Goal: Register for event/course

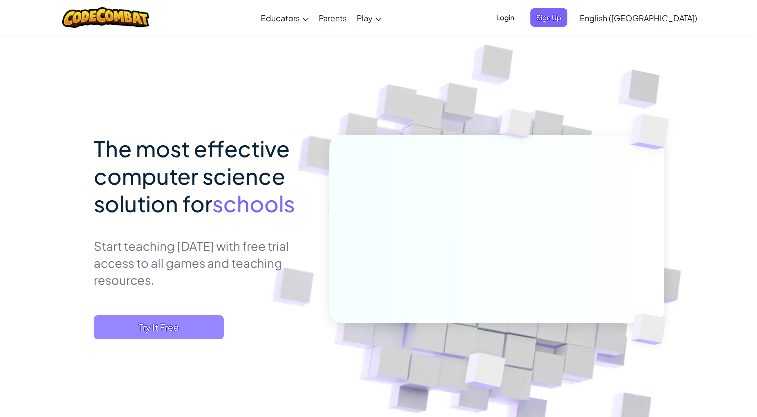
click at [149, 323] on span "Try It Free" at bounding box center [159, 328] width 130 height 24
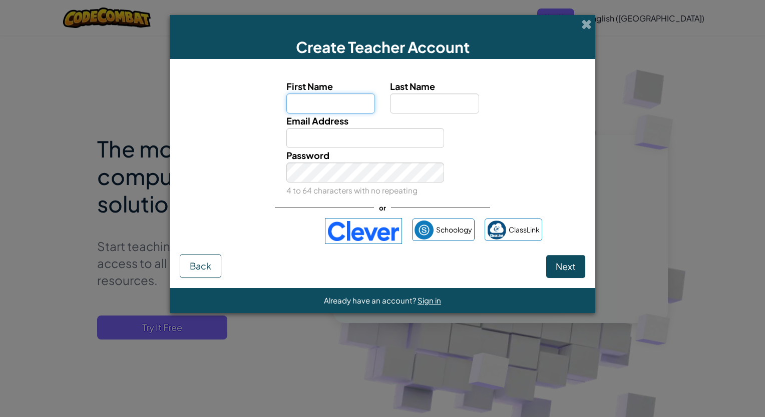
click at [309, 107] on input "First Name" at bounding box center [330, 104] width 89 height 20
type input "[PERSON_NAME]"
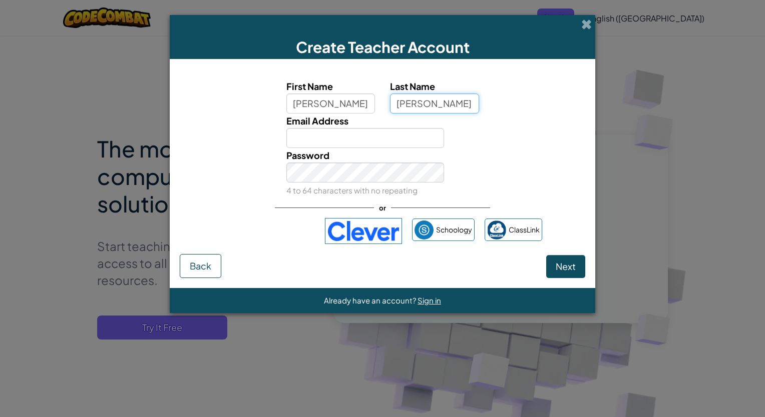
type input "[EMAIL_ADDRESS][DOMAIN_NAME]"
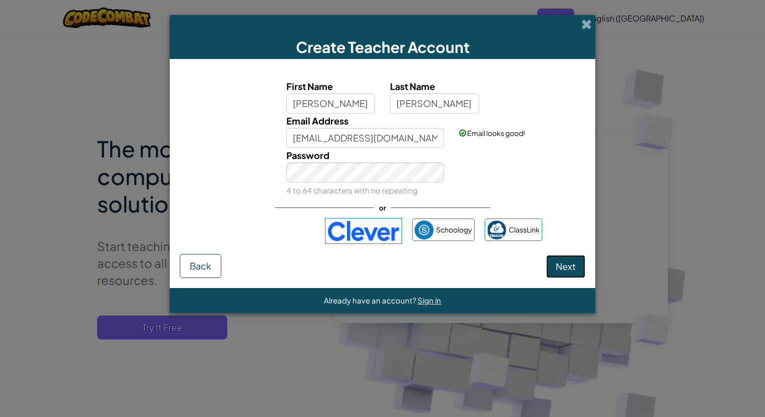
click at [566, 261] on span "Next" at bounding box center [565, 267] width 20 height 12
select select
select select "[GEOGRAPHIC_DATA]"
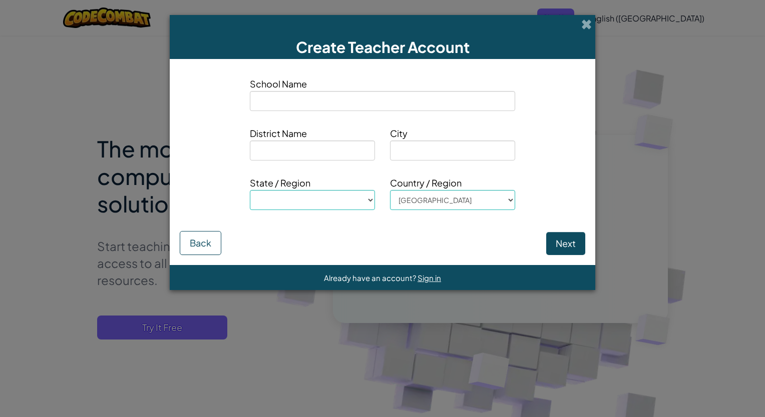
click at [275, 99] on input at bounding box center [382, 101] width 265 height 20
click at [450, 73] on div "School Name District Name City State / Region [GEOGRAPHIC_DATA], [US_STATE] [GE…" at bounding box center [382, 147] width 405 height 156
click at [340, 100] on input at bounding box center [382, 101] width 265 height 20
type input "e"
select select
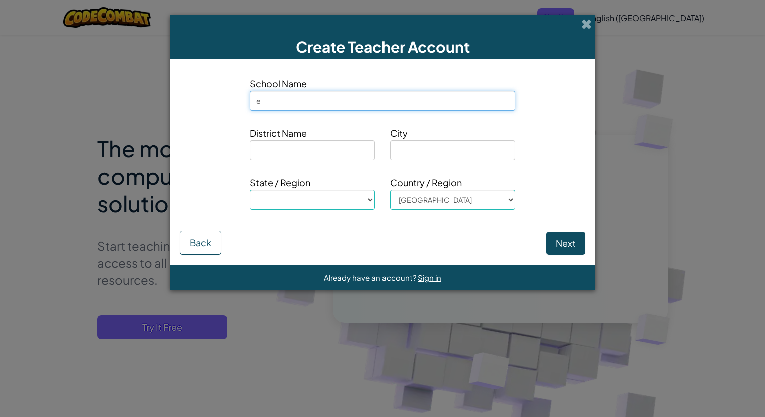
type input "ea"
select select
type input "eag"
select select
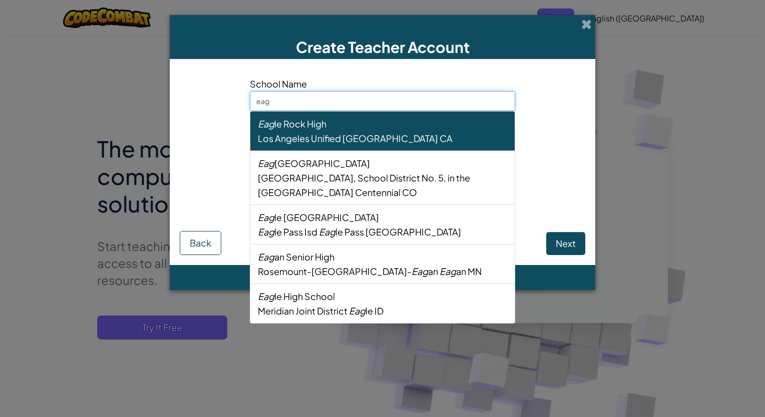
type input "eagl"
select select
type input "eagle"
select select
type input "eagle"
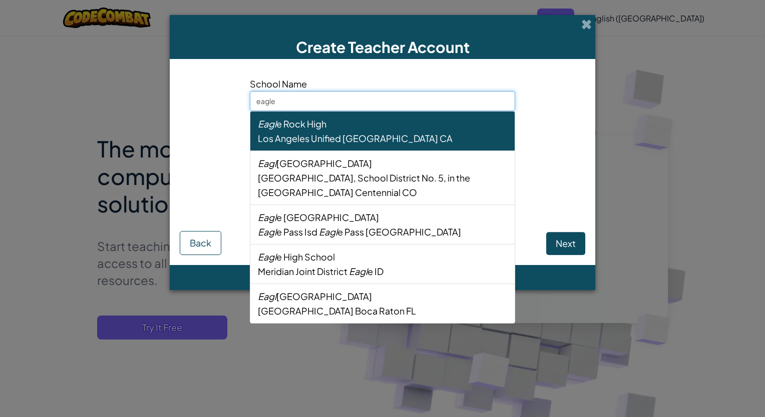
select select
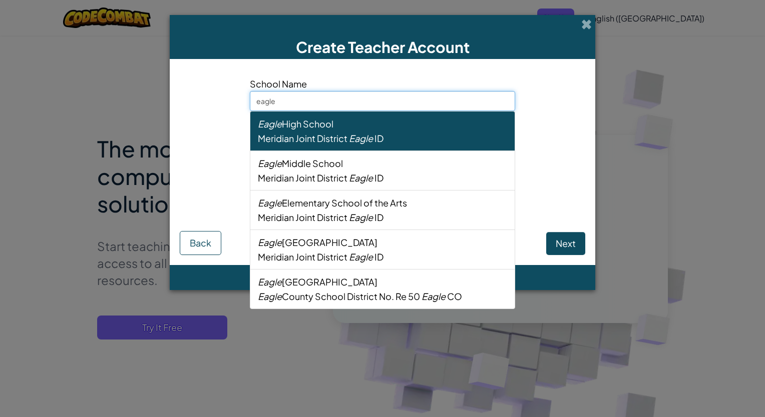
type input "eagle m"
select select
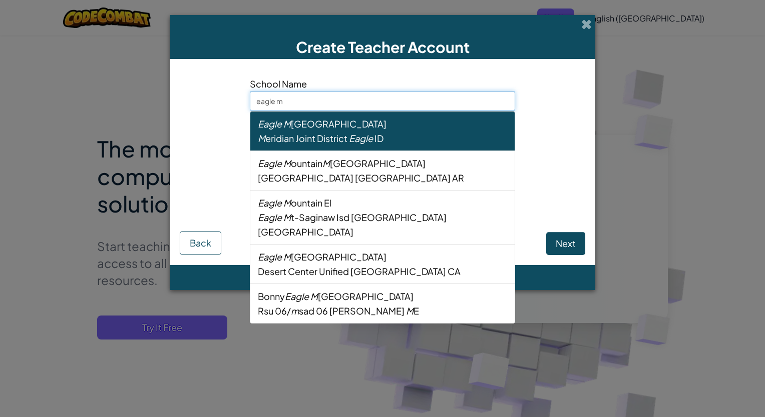
type input "eagle mo"
select select
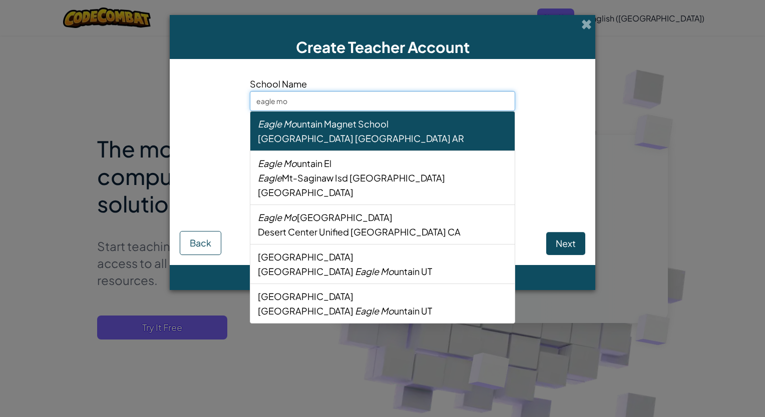
type input "eagle mou"
select select
type input "eagle moun"
select select
type input "eagle mount"
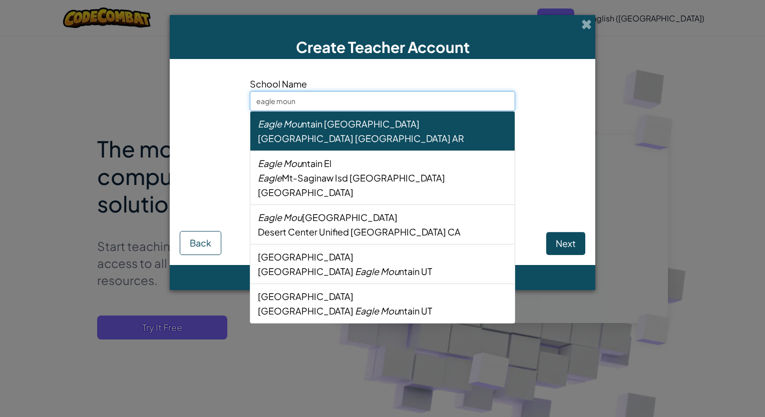
select select
drag, startPoint x: 276, startPoint y: 100, endPoint x: 246, endPoint y: 107, distance: 30.7
click at [246, 107] on div "School Name eagle [GEOGRAPHIC_DATA] [GEOGRAPHIC_DATA] [GEOGRAPHIC_DATA] [GEOGRA…" at bounding box center [382, 98] width 280 height 42
select select
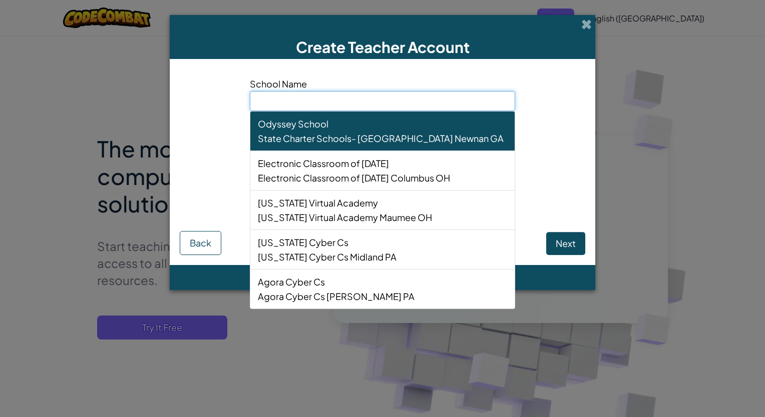
type input "m"
select select
type input "ma"
select select
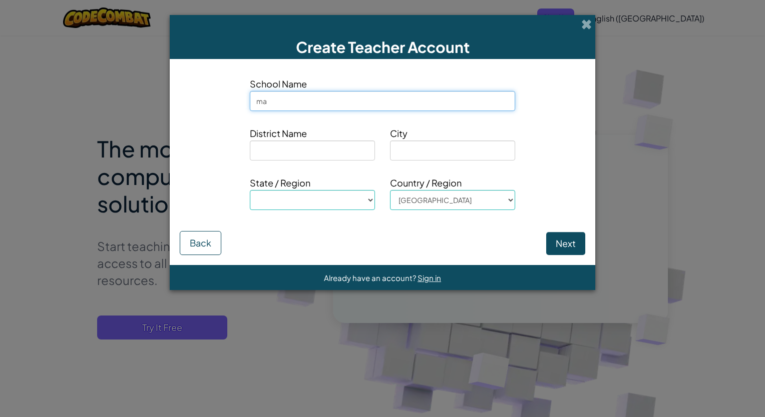
type input "mar"
select select
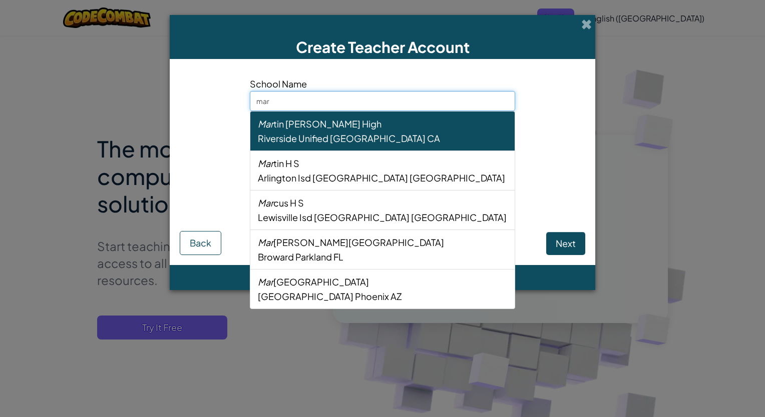
type input "mari"
select select
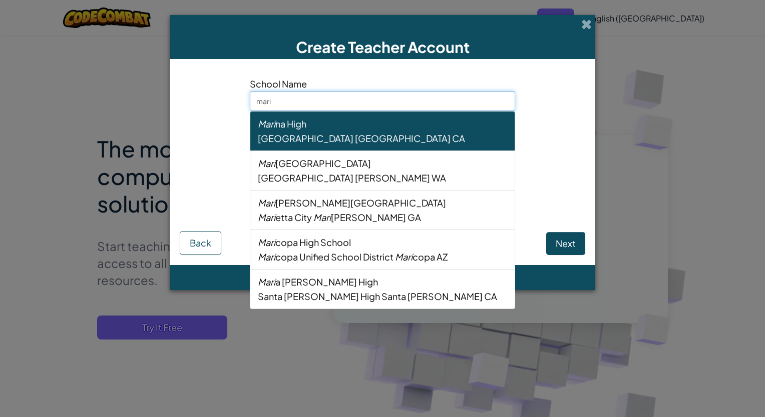
type input "marin"
select select
type input "marine"
select select
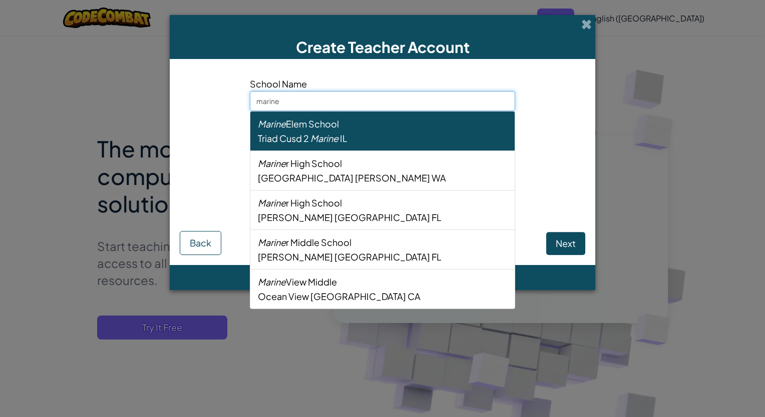
type input "marine"
select select
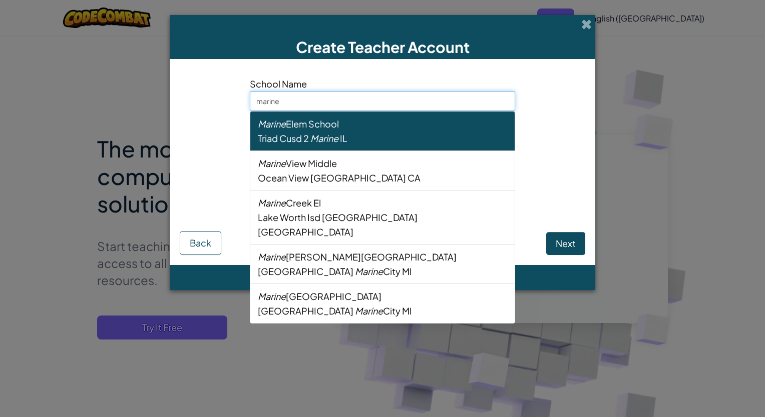
type input "marine c"
select select
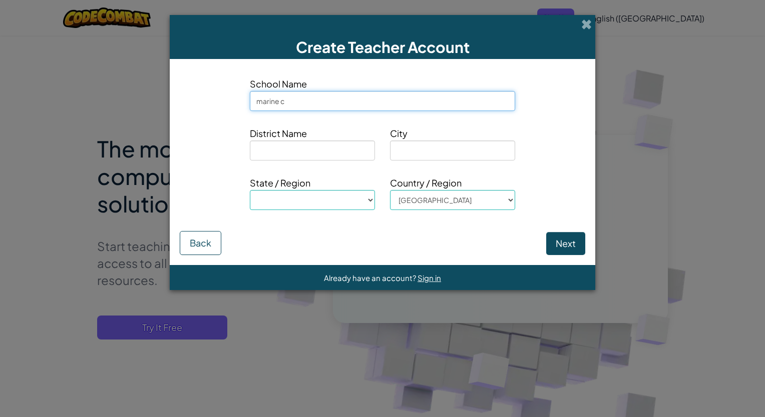
type input "marine cr"
select select
type input "marine cre"
select select
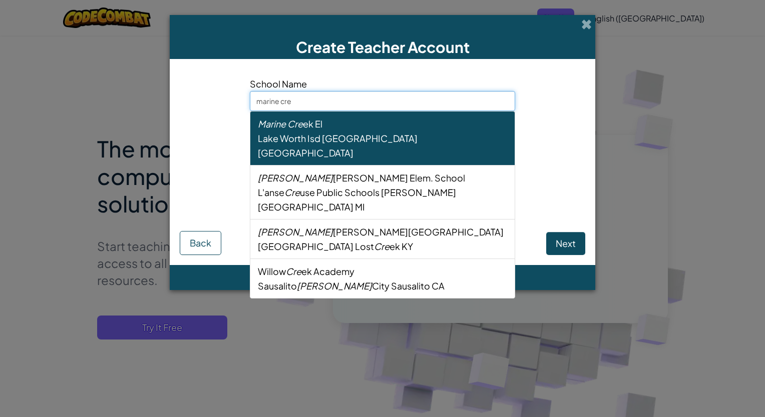
type input "marine cree"
select select
type input "marine creek"
select select
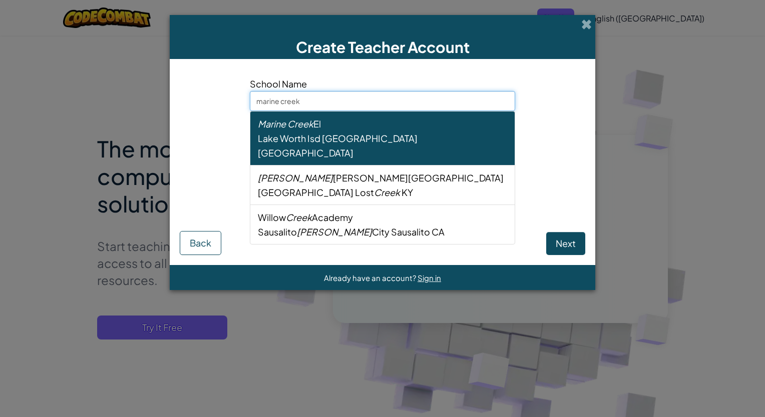
type input "marine creek"
select select
type input "marine creek m"
select select
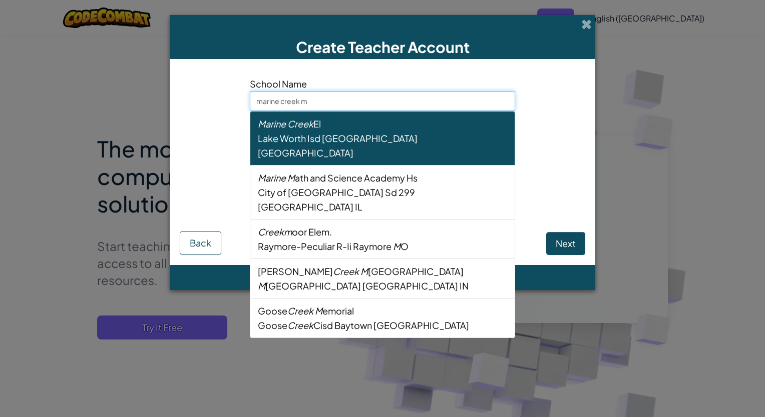
type input "marine creek mi"
select select
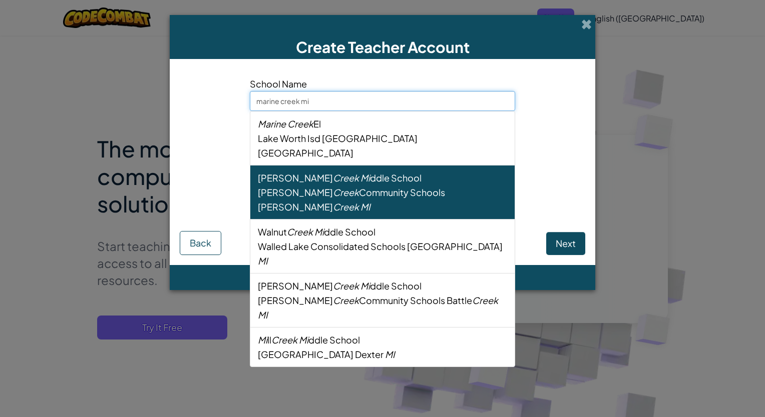
type input "marine creek mid"
select select
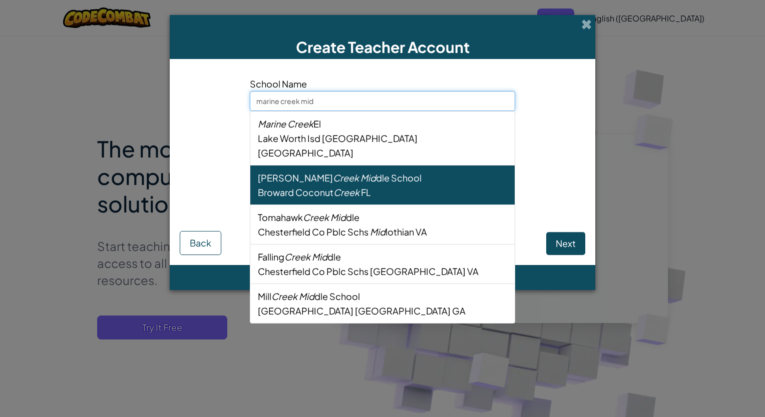
type input "[GEOGRAPHIC_DATA]"
select select
type input "marine creek middl"
select select
type input "marine creek middle"
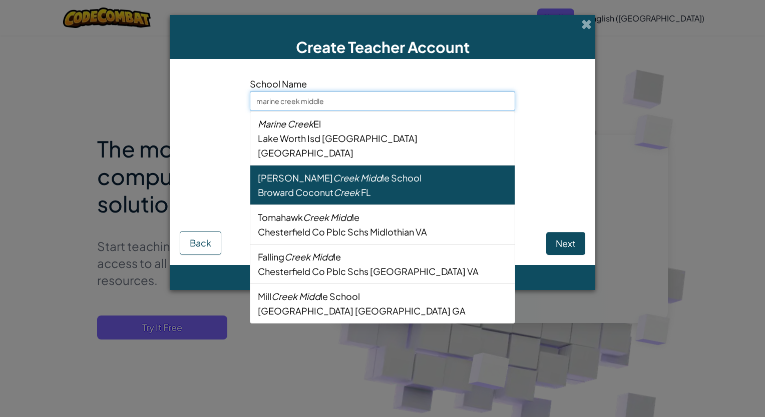
select select
type input "marine creek middle"
select select
type input "marine creek middle s"
select select
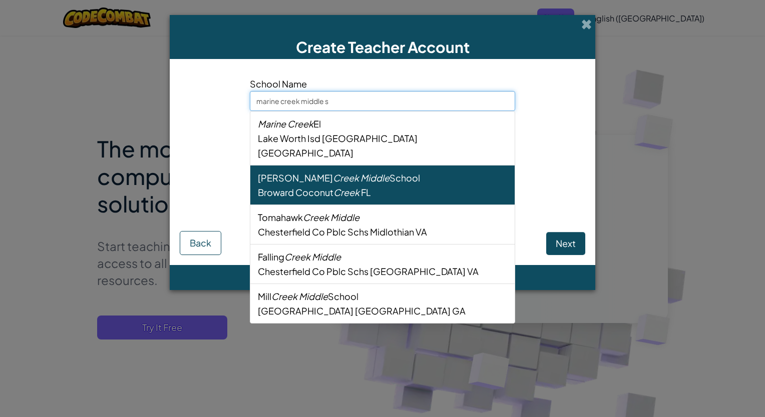
type input "marine creek middle sc"
select select
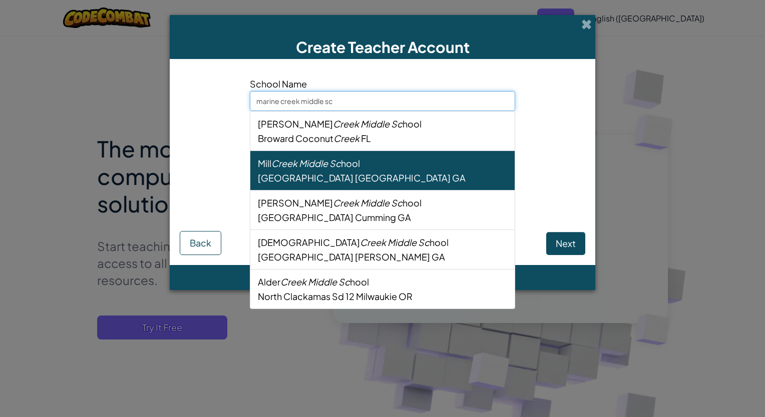
type input "marine creek middle sch"
select select
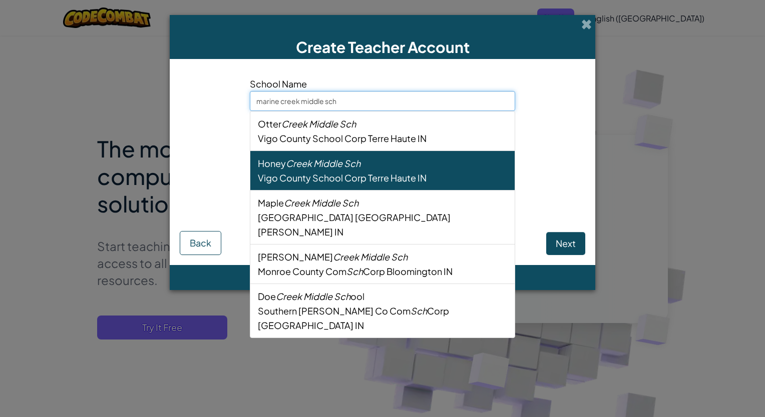
type input "marine creek middle scho"
select select
type input "marine creek middle schoo"
select select
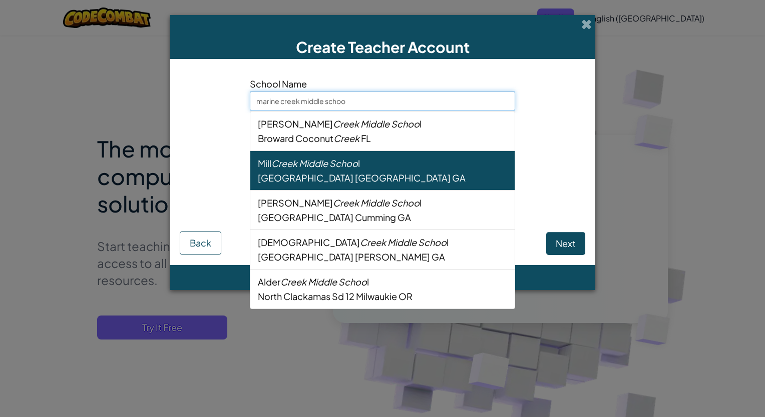
type input "[GEOGRAPHIC_DATA]"
select select
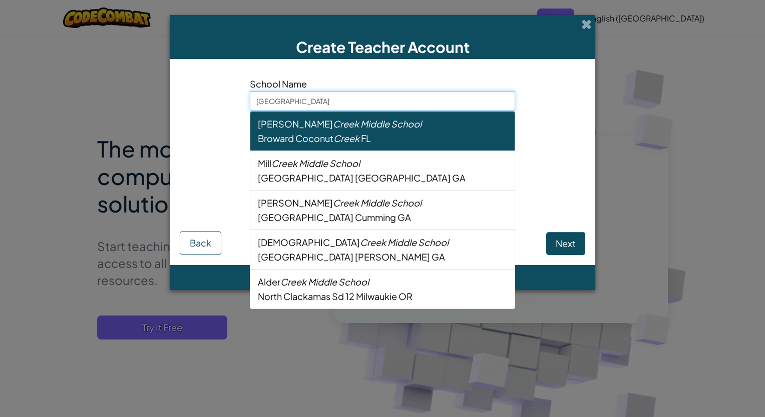
click at [366, 97] on input "[GEOGRAPHIC_DATA]" at bounding box center [382, 101] width 265 height 20
type input "[GEOGRAPHIC_DATA]"
click at [189, 144] on div "District Name City" at bounding box center [382, 147] width 420 height 42
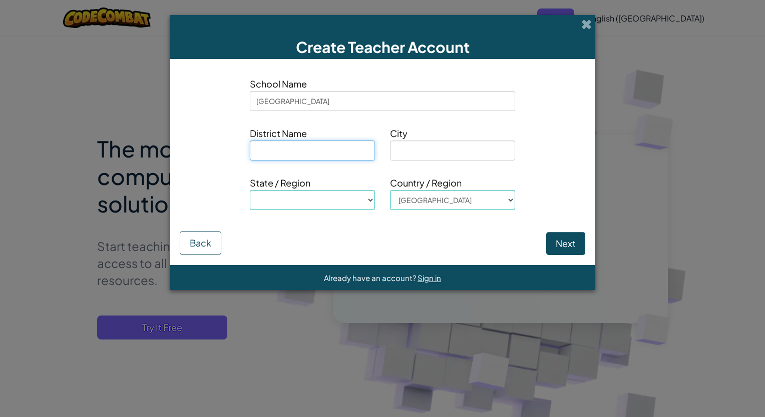
click at [267, 148] on input at bounding box center [312, 151] width 125 height 20
type input "e"
select select
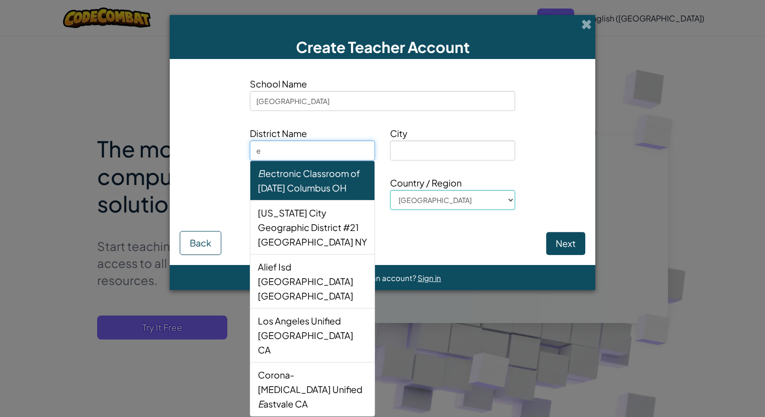
type input "ea"
select select
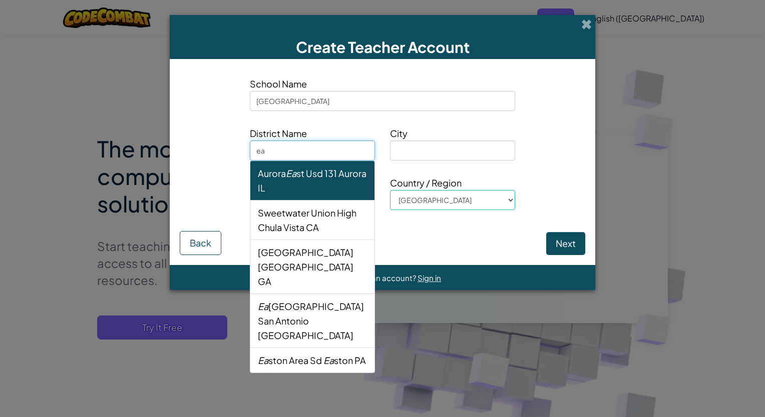
type input "eag"
select select
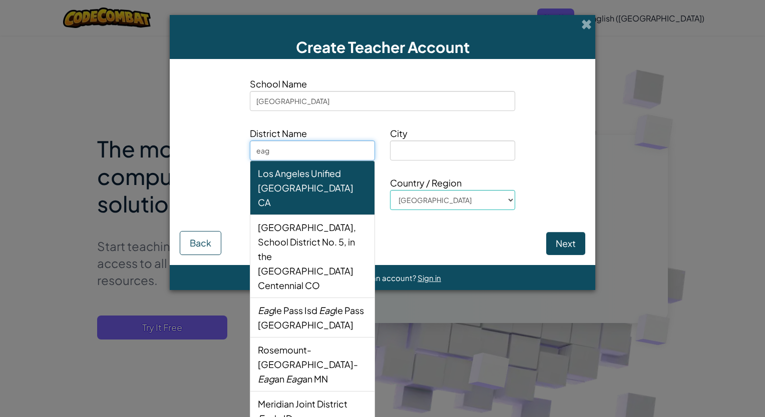
type input "eagl"
select select
type input "eagle"
select select
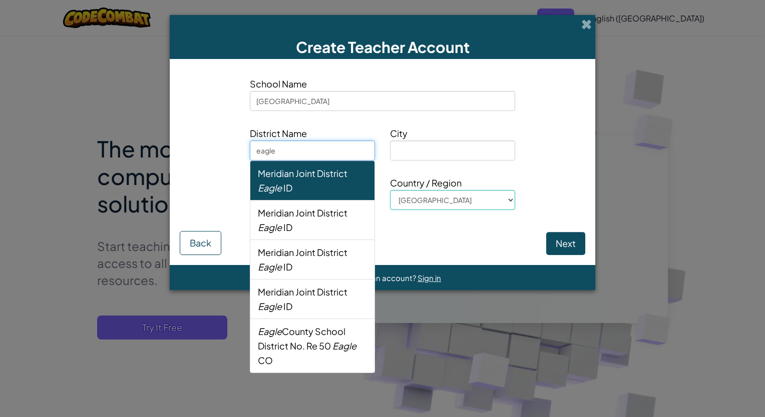
type input "eagle"
select select
type input "eagle m"
select select
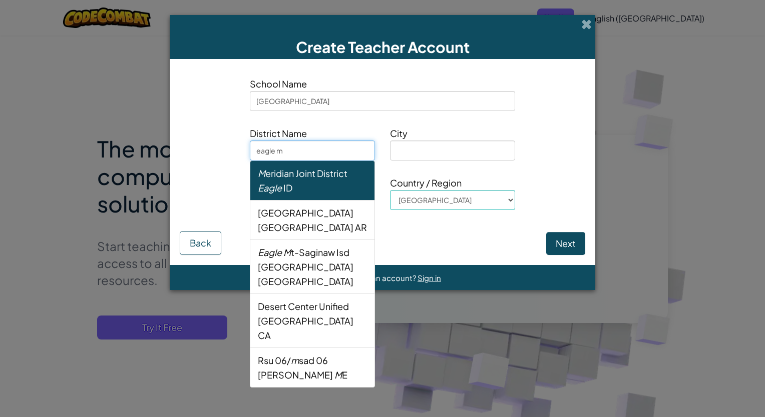
type input "eagle mo"
select select
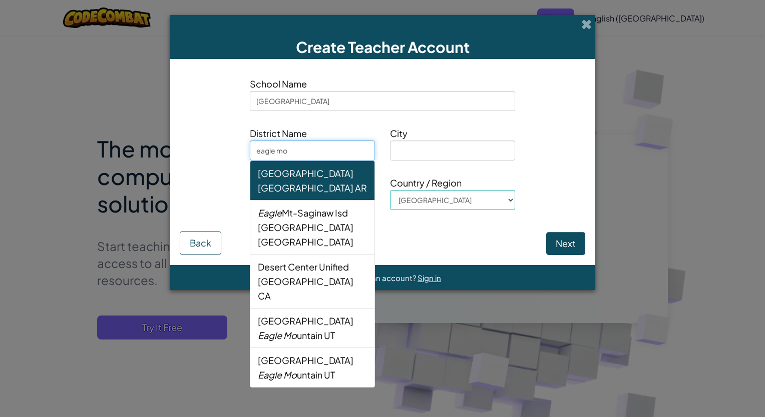
type input "eagle mou"
select select
type input "eagle moun"
select select
type input "eagle mount"
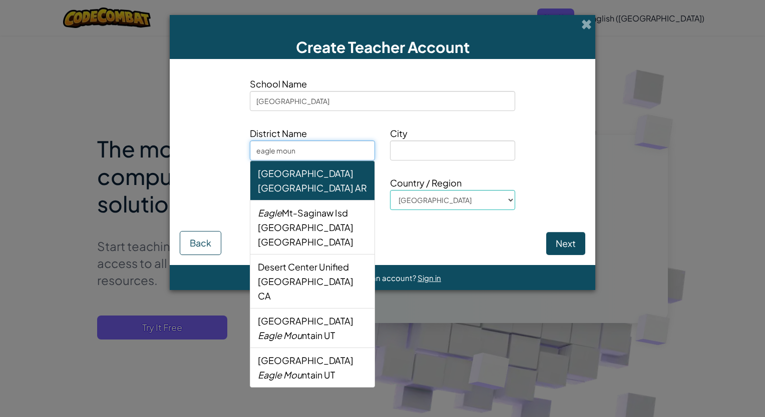
select select
type input "eagle mounta"
select select
type input "eagle mountai"
select select
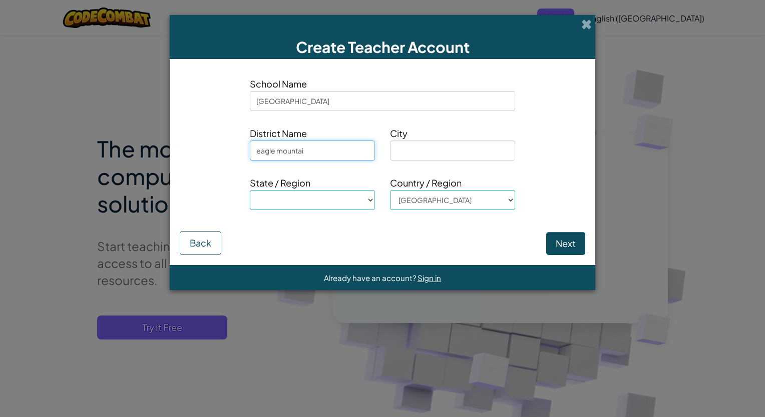
type input "eagle mountain"
select select
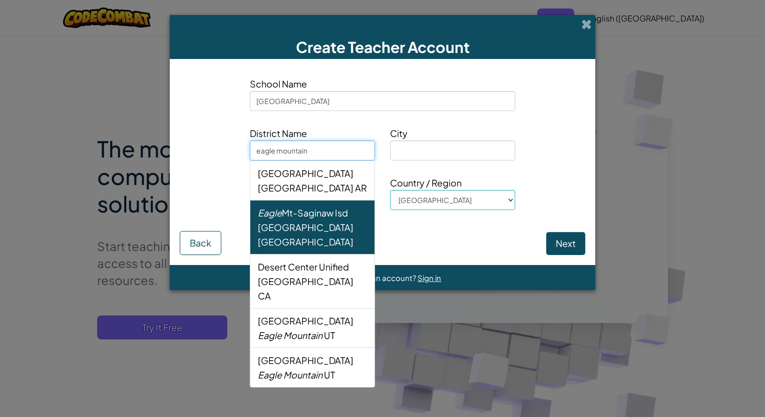
click at [288, 218] on div "Eagle Mt-Saginaw [GEOGRAPHIC_DATA] [GEOGRAPHIC_DATA]" at bounding box center [312, 228] width 109 height 44
type input "Eagle Mt-Saginaw Isd"
type input "[GEOGRAPHIC_DATA]"
select select "[GEOGRAPHIC_DATA]"
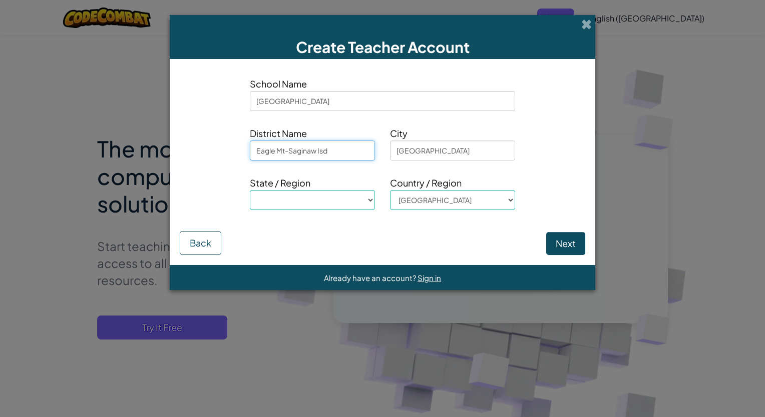
type input "Eagle Mt-Saginaw Isd"
click at [550, 241] on button "Next" at bounding box center [565, 243] width 39 height 23
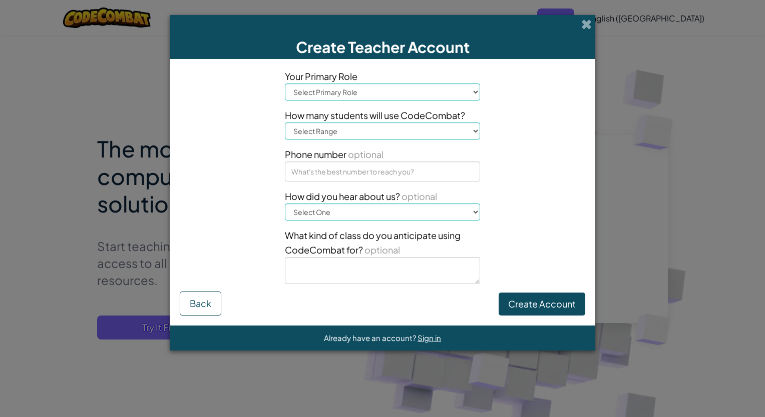
click at [471, 93] on select "Select Primary Role Principal Parent Technology coordinator Teacher Curriculum …" at bounding box center [382, 92] width 195 height 17
select select "Teacher"
click at [285, 84] on select "Select Primary Role Principal Parent Technology coordinator Teacher Curriculum …" at bounding box center [382, 92] width 195 height 17
click at [470, 133] on select "Select Range 1-10 11-50 [PHONE_NUMBER] [PHONE_NUMBER] 1000+" at bounding box center [382, 131] width 195 height 17
select select "11-50"
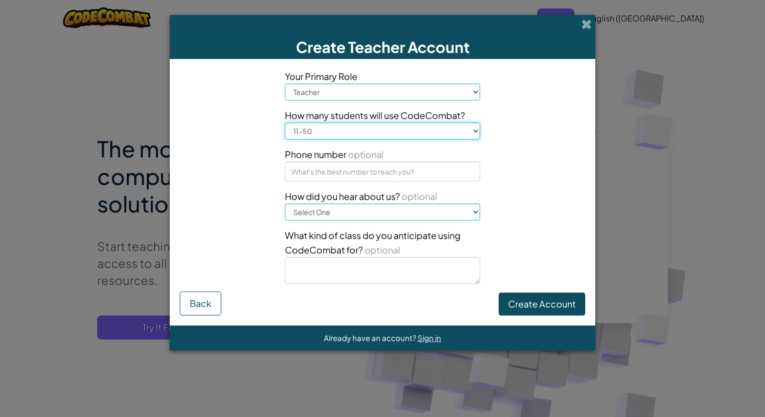
click at [285, 123] on select "Select Range 1-10 11-50 [PHONE_NUMBER] [PHONE_NUMBER] 1000+" at bounding box center [382, 131] width 195 height 17
click at [522, 302] on button "Create Account" at bounding box center [541, 304] width 87 height 23
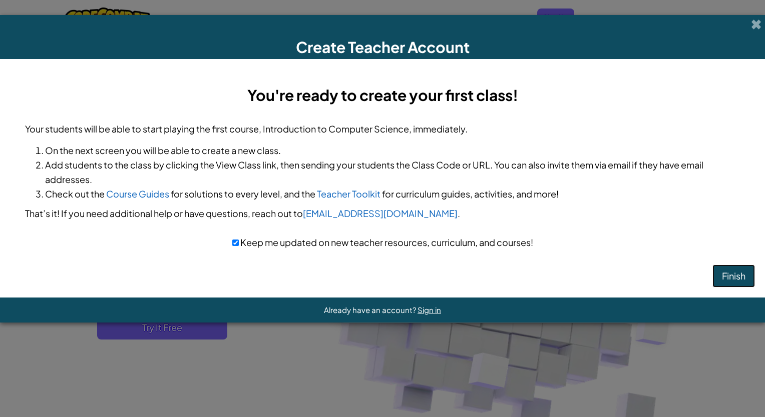
click at [725, 271] on button "Finish" at bounding box center [733, 276] width 43 height 23
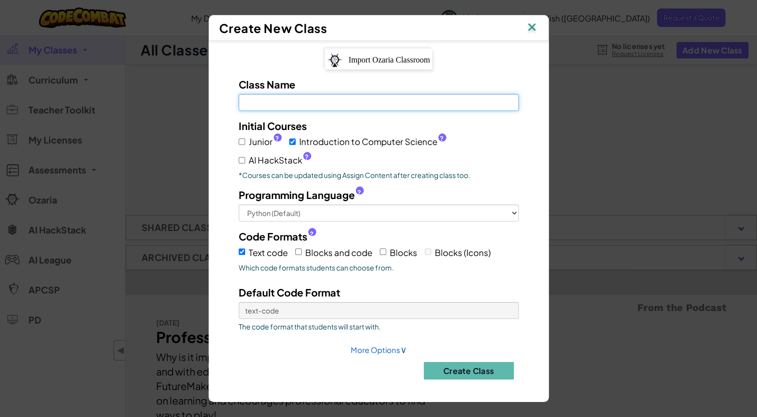
click at [302, 100] on input "Class Name Field is required" at bounding box center [379, 102] width 280 height 17
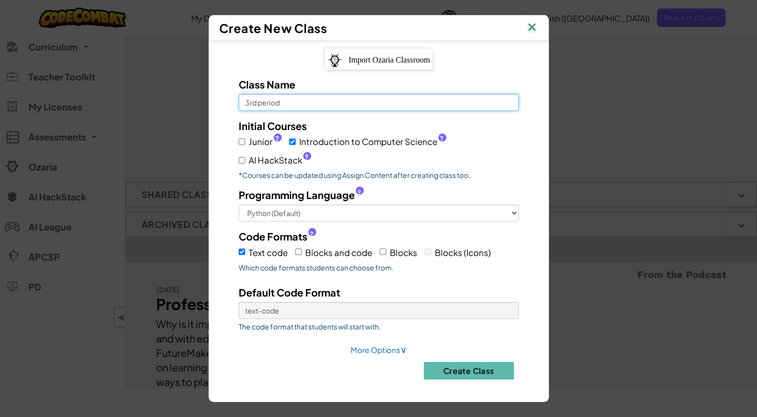
scroll to position [50, 0]
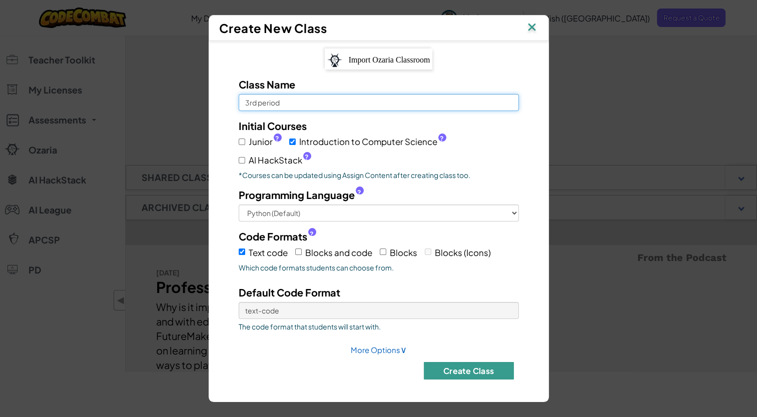
type input "3rd period"
click at [468, 370] on button "Create Class" at bounding box center [469, 371] width 90 height 18
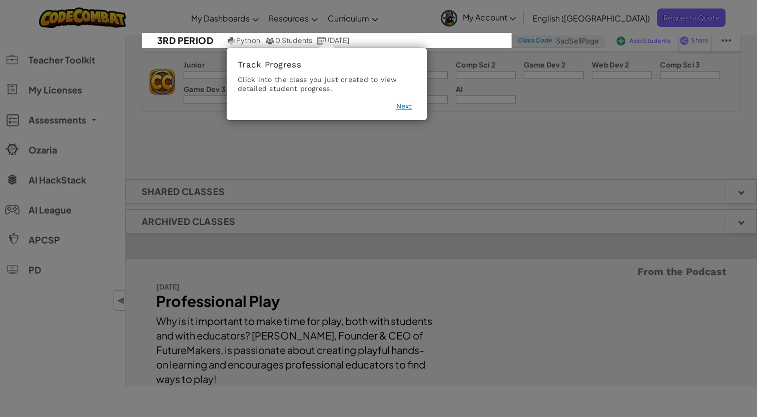
click at [408, 107] on button "Next" at bounding box center [404, 106] width 16 height 10
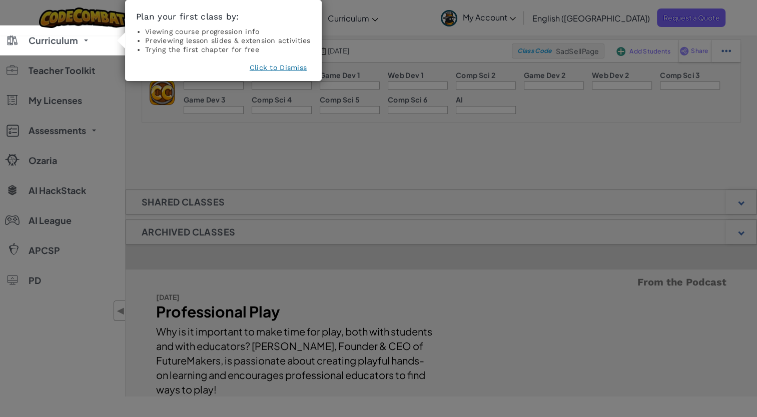
click at [275, 69] on button "Click to Dismiss" at bounding box center [278, 68] width 57 height 10
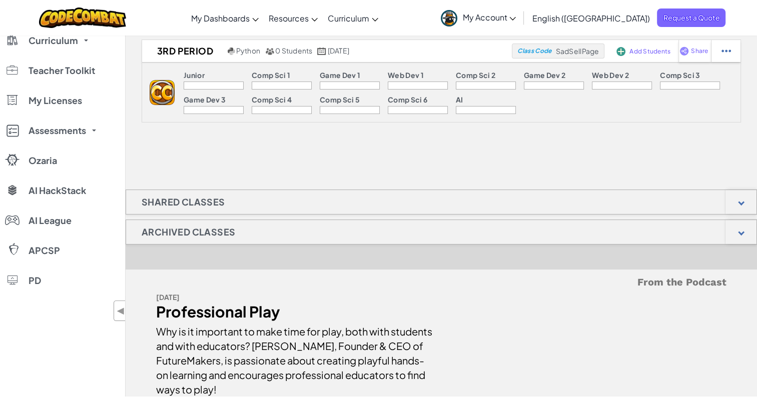
scroll to position [0, 0]
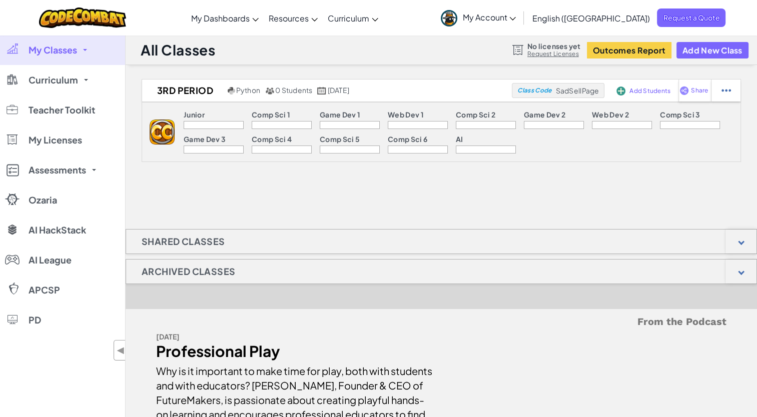
click at [294, 123] on div at bounding box center [282, 125] width 60 height 8
click at [83, 51] on link "My Classes" at bounding box center [62, 50] width 125 height 30
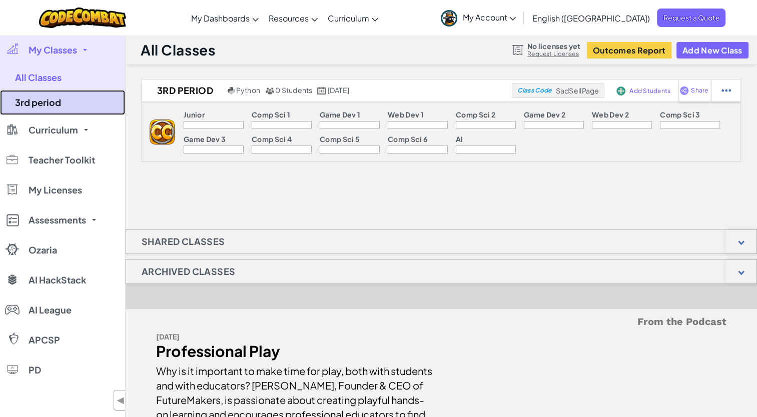
click at [46, 104] on link "3rd period" at bounding box center [62, 102] width 125 height 25
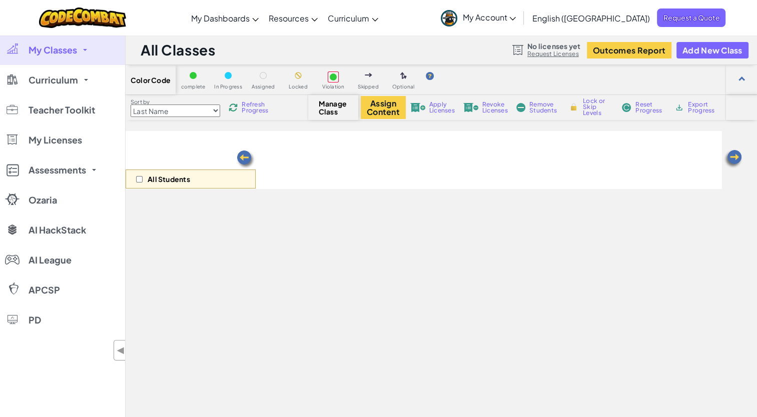
select select "560f1a9f22961295f9427742"
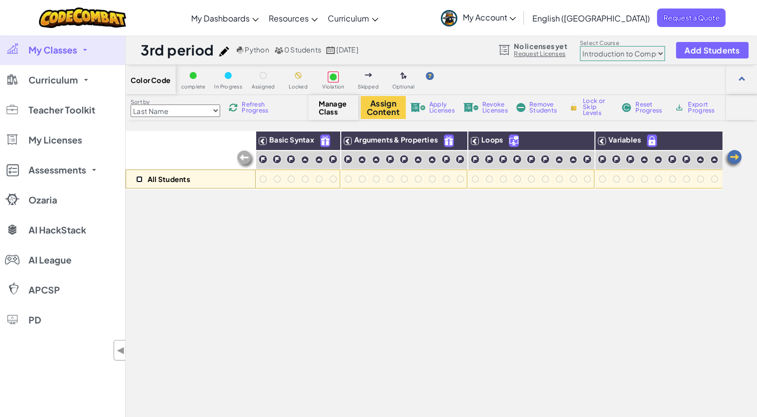
click at [138, 177] on input "checkbox" at bounding box center [139, 179] width 7 height 7
checkbox input "true"
click at [701, 49] on span "Add Students" at bounding box center [712, 50] width 55 height 9
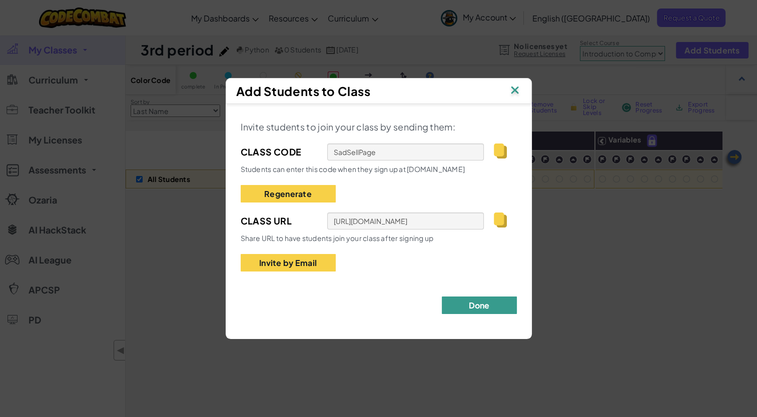
click at [470, 302] on button "Done" at bounding box center [479, 306] width 75 height 18
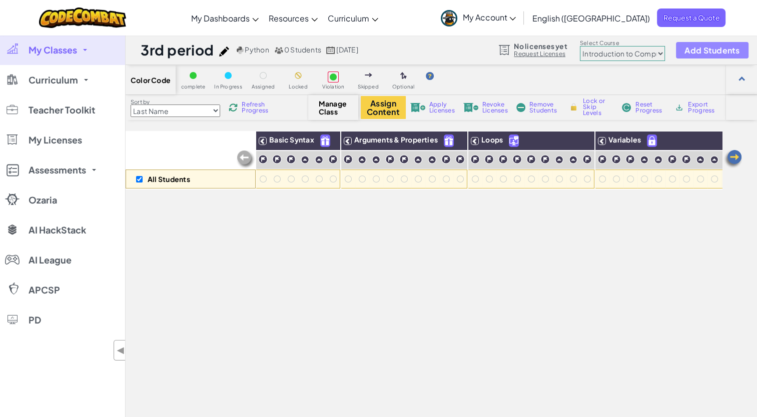
click at [685, 51] on span "Add Students" at bounding box center [712, 50] width 55 height 9
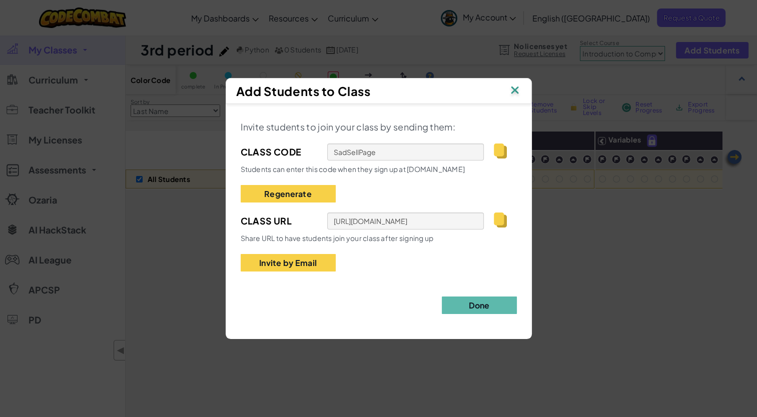
click at [502, 150] on img at bounding box center [500, 151] width 13 height 15
click at [381, 195] on div "Invite students to join your class by sending them: Class Code SadSellPage Stud…" at bounding box center [379, 195] width 276 height 153
click at [280, 188] on button "Regenerate" at bounding box center [288, 194] width 95 height 18
type input "ZooPlateArt"
type input "https://codecombat.com/students?_cc=ZooPlateArt"
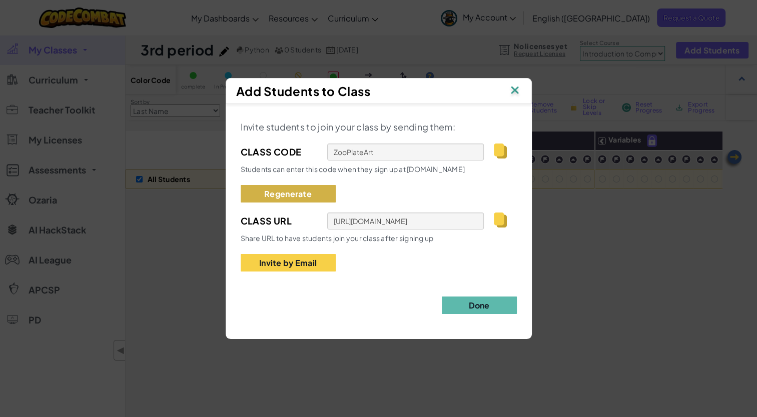
click at [294, 190] on button "Regenerate" at bounding box center [288, 194] width 95 height 18
type input "IronGreenIdea"
type input "https://codecombat.com/students?_cc=IronGreenIdea"
click at [296, 190] on button "Regenerate" at bounding box center [288, 194] width 95 height 18
type input "BoyLampSnow"
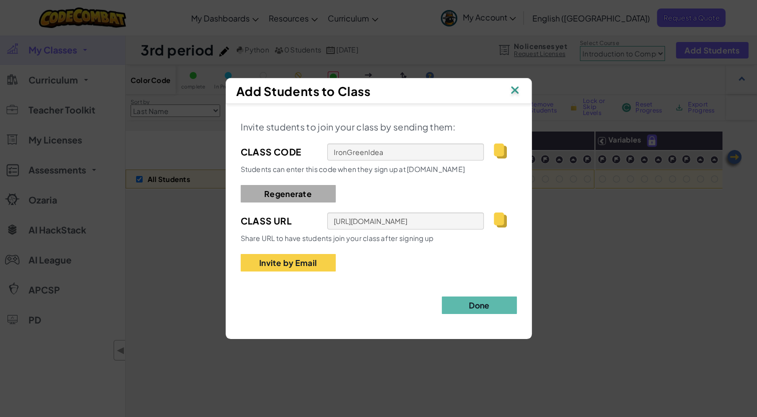
type input "https://codecombat.com/students?_cc=BoyLampSnow"
click at [296, 190] on button "Regenerate" at bounding box center [288, 194] width 95 height 18
type input "TeamWestBox"
type input "https://codecombat.com/students?_cc=TeamWestBox"
click at [296, 190] on button "Regenerate" at bounding box center [288, 194] width 95 height 18
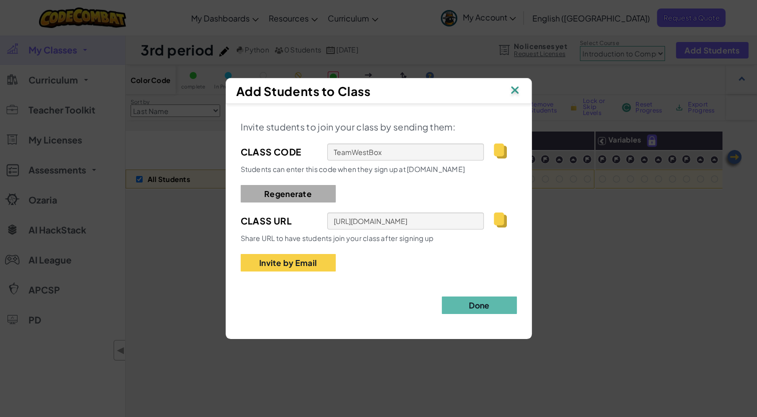
type input "RedSwordFly"
type input "https://codecombat.com/students?_cc=RedSwordFly"
click at [500, 155] on img at bounding box center [500, 151] width 13 height 15
click at [496, 221] on img at bounding box center [500, 220] width 13 height 15
